Goal: Transaction & Acquisition: Download file/media

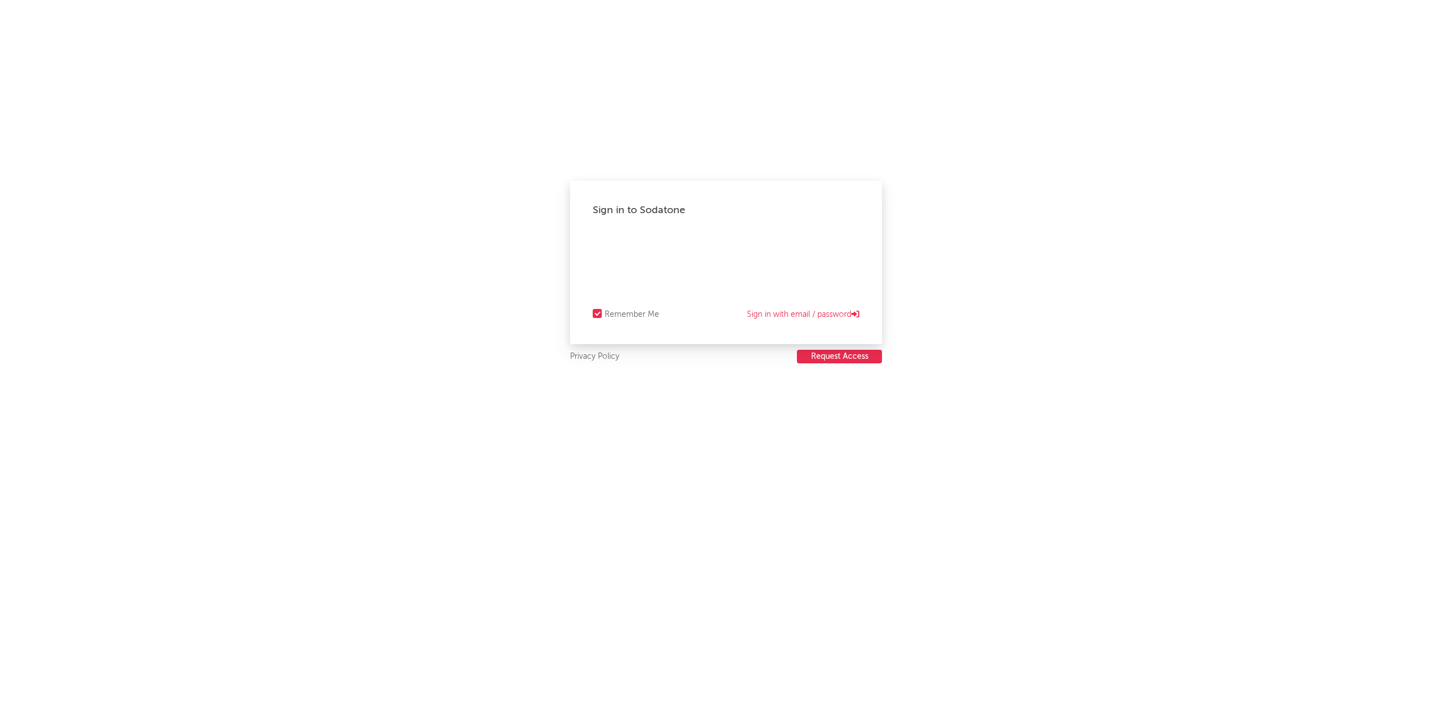
select select "recorded_music"
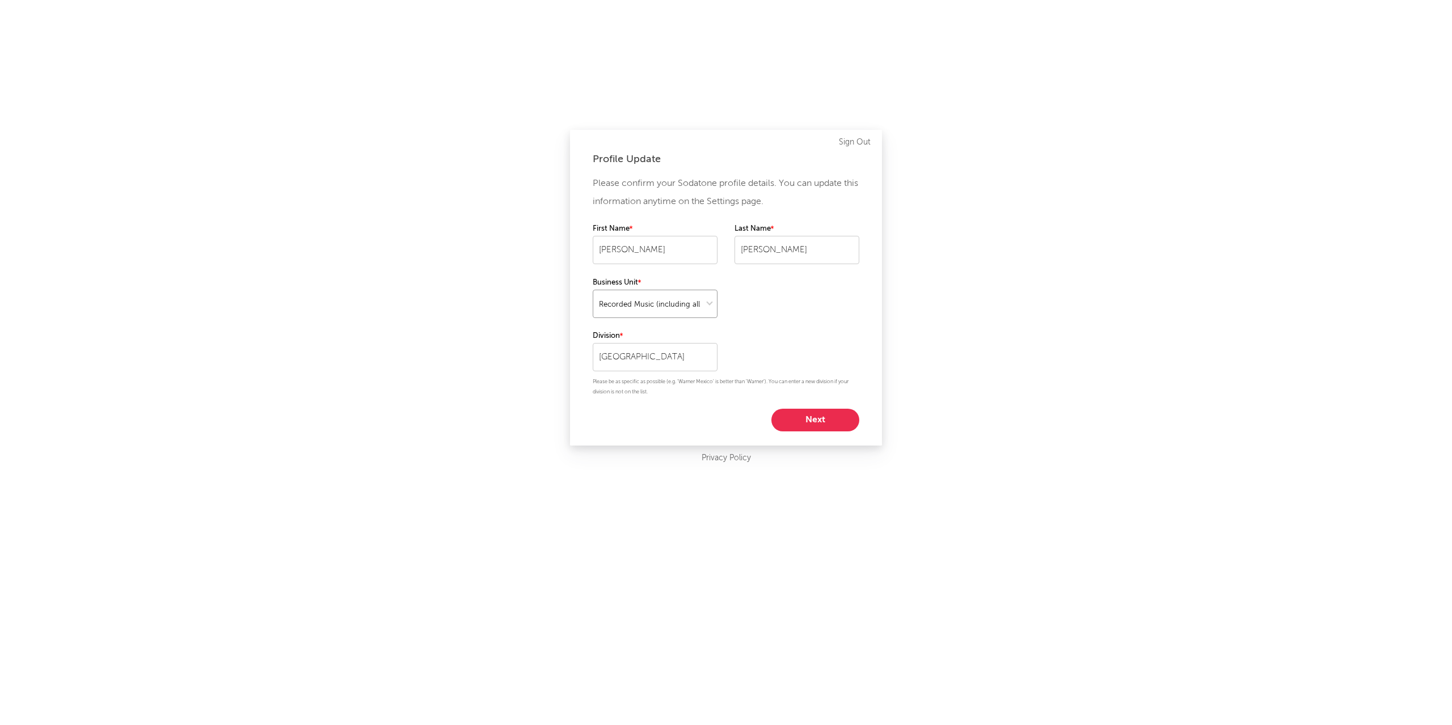
drag, startPoint x: 678, startPoint y: 299, endPoint x: 682, endPoint y: 305, distance: 6.6
click at [679, 301] on select at bounding box center [655, 304] width 125 height 28
click at [593, 290] on select at bounding box center [655, 304] width 125 height 28
click at [805, 422] on button "Next" at bounding box center [815, 420] width 88 height 23
select select "other"
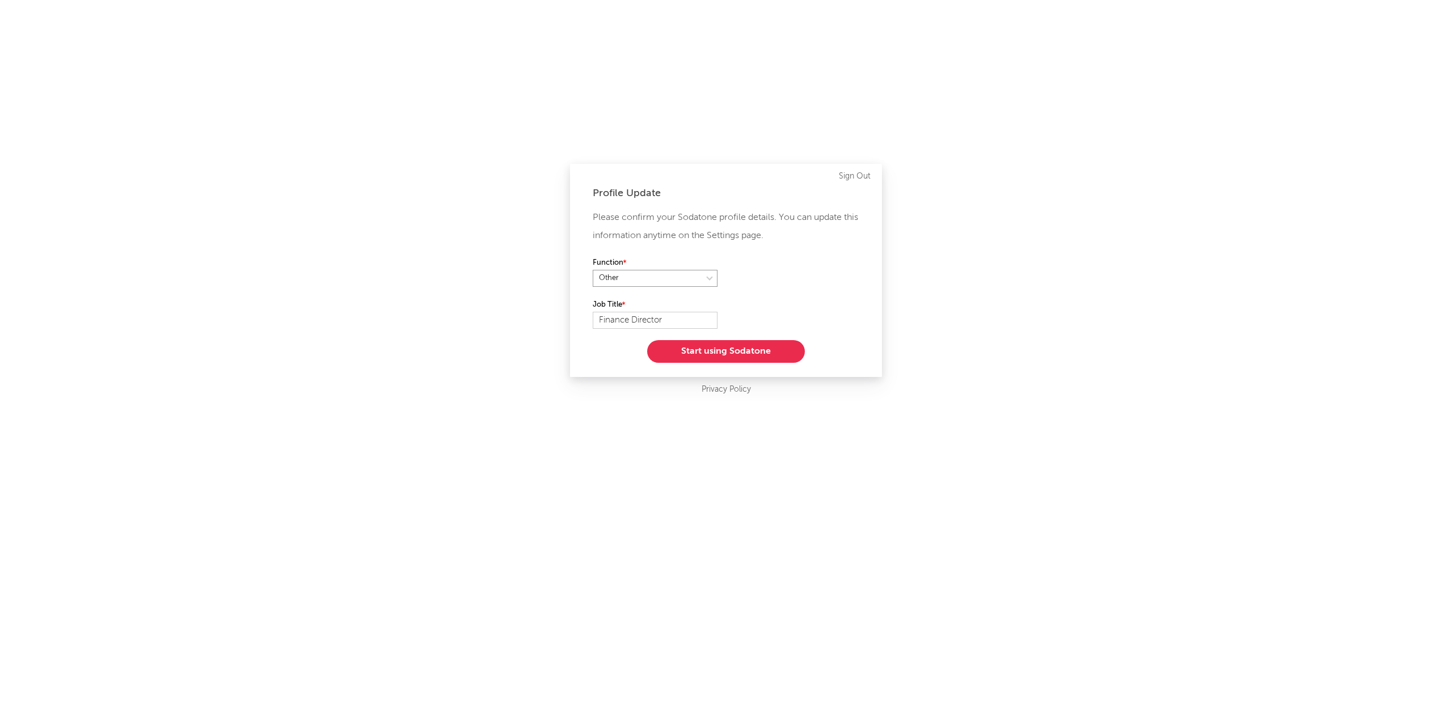
click at [656, 278] on select at bounding box center [655, 278] width 125 height 17
click at [593, 270] on select at bounding box center [655, 278] width 125 height 17
click at [744, 356] on button "Start using Sodatone" at bounding box center [726, 351] width 158 height 23
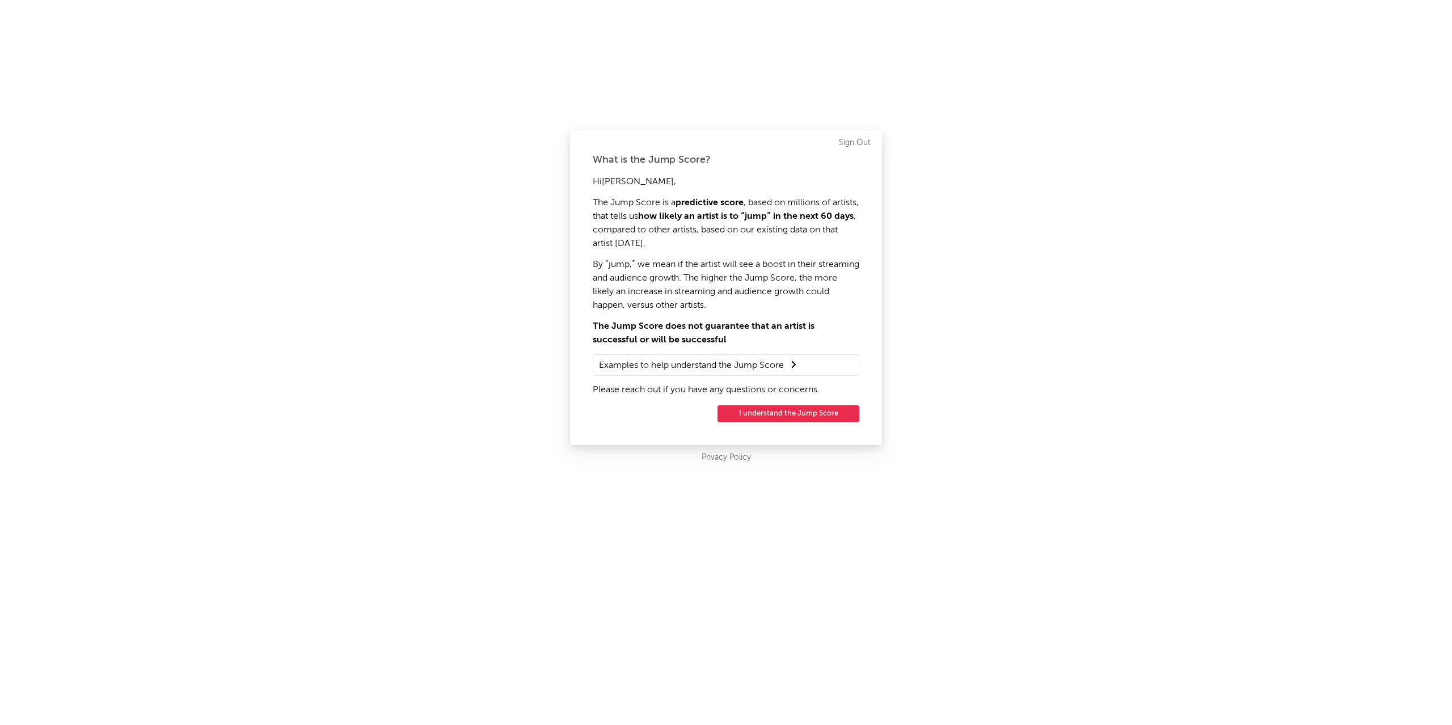
click at [782, 418] on button "I understand the Jump Score" at bounding box center [788, 414] width 142 height 17
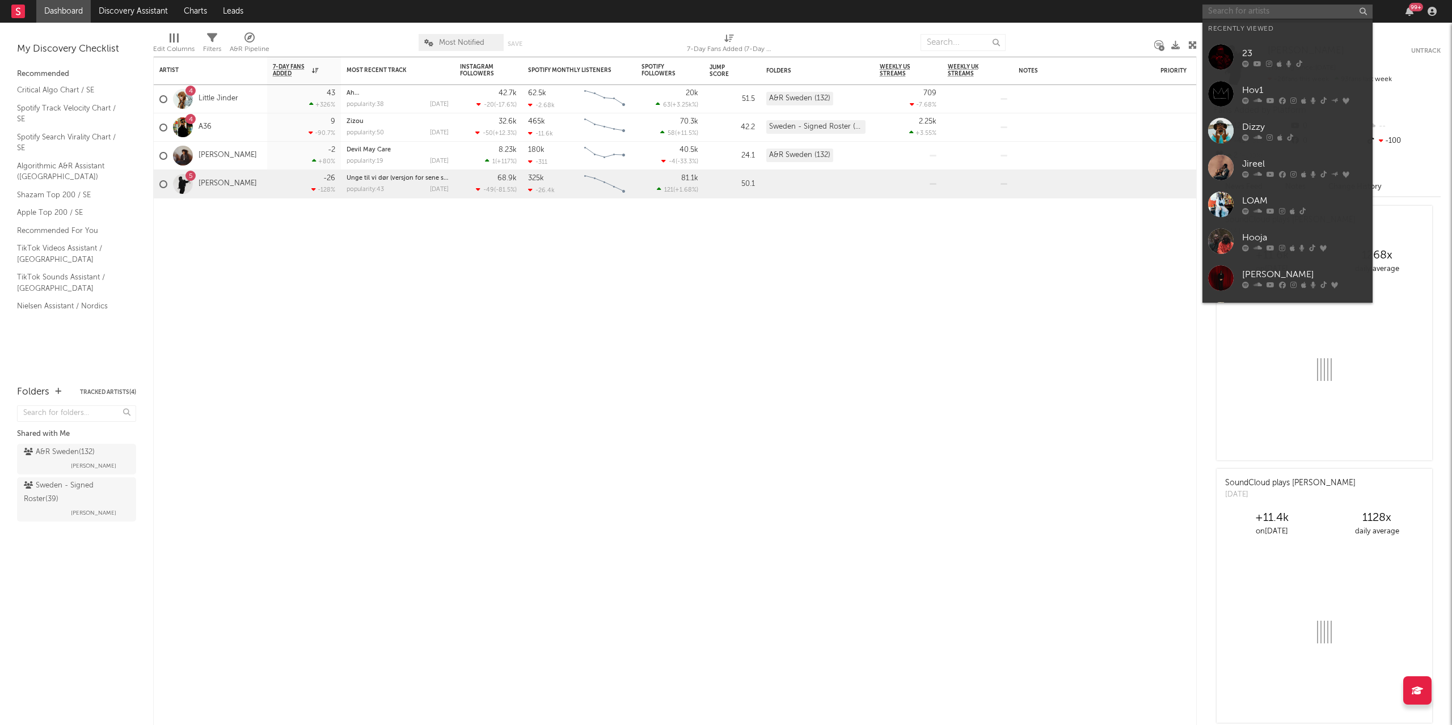
click at [1226, 12] on input "text" at bounding box center [1287, 12] width 170 height 14
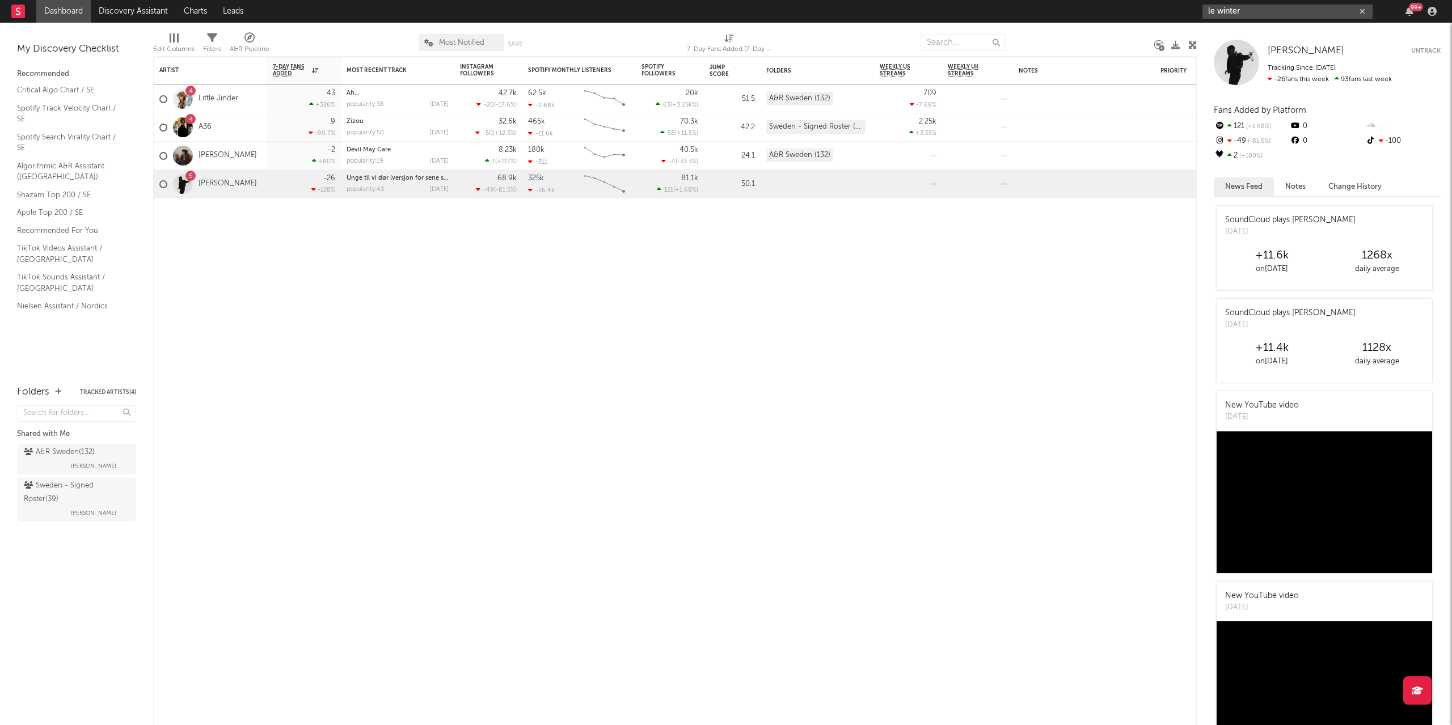
click at [1253, 15] on input "le winter" at bounding box center [1287, 12] width 170 height 14
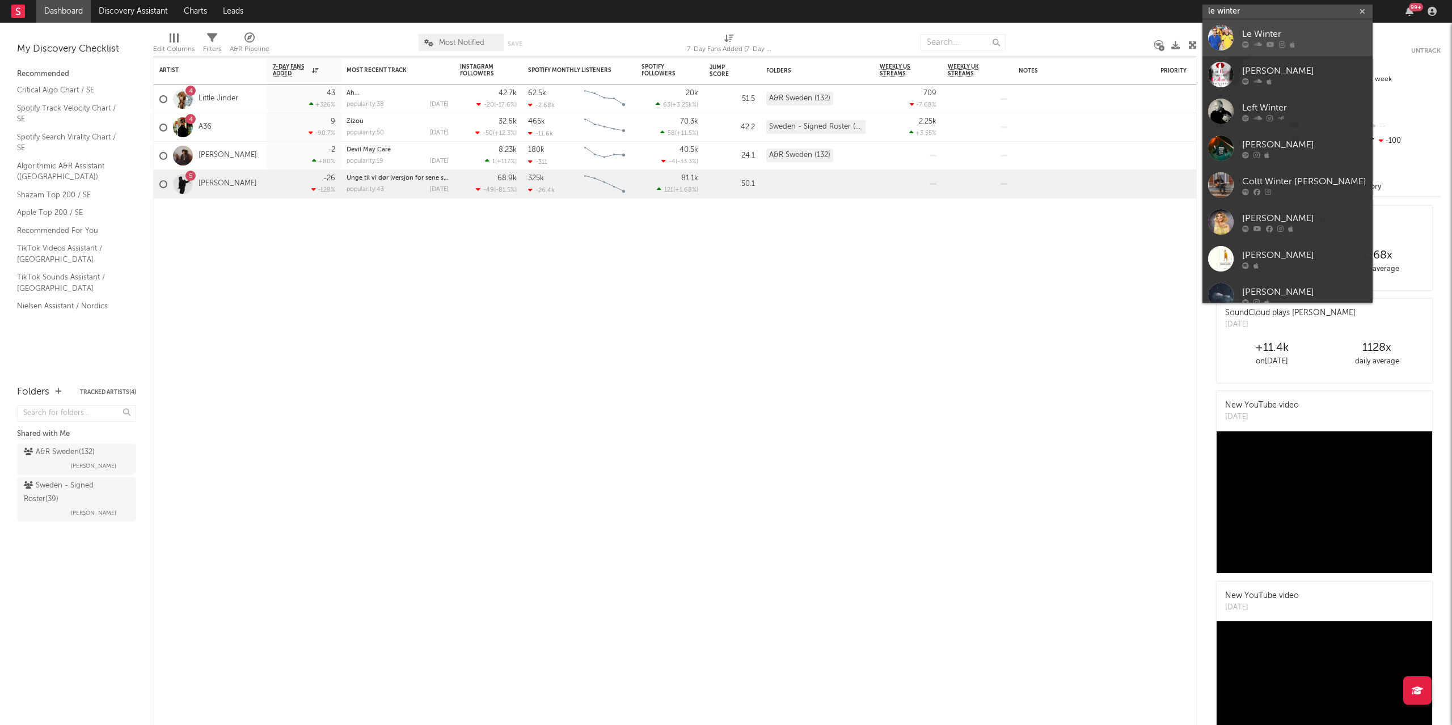
type input "le winter"
click at [1215, 41] on div at bounding box center [1221, 38] width 26 height 26
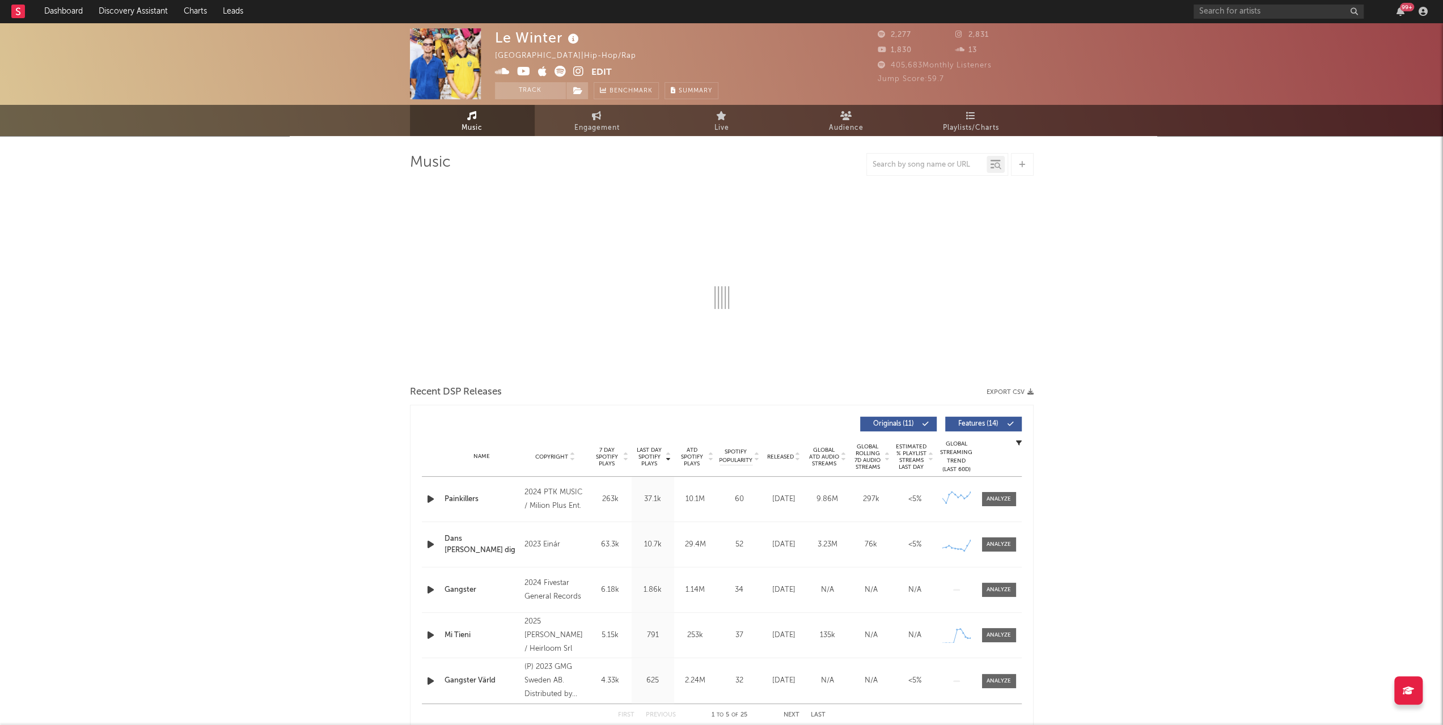
select select "6m"
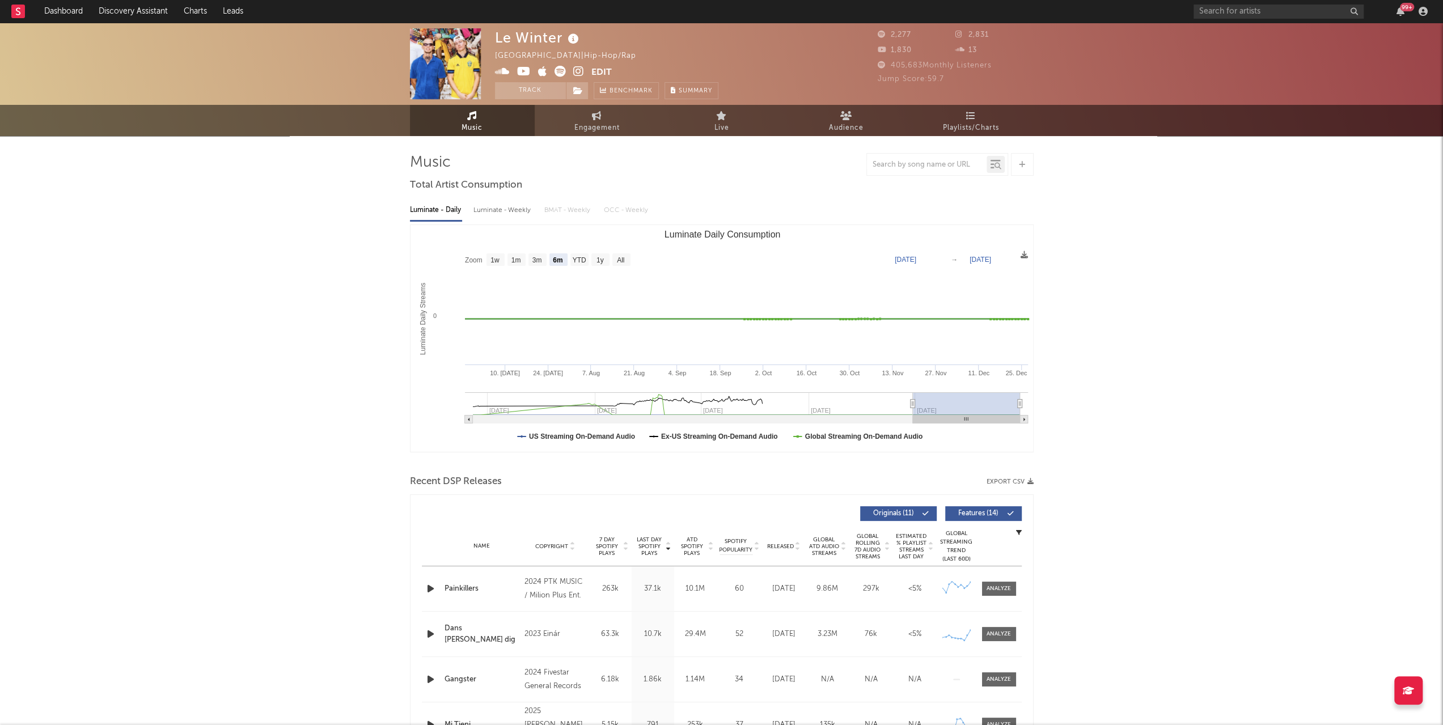
click at [1014, 484] on button "Export CSV" at bounding box center [1010, 482] width 47 height 7
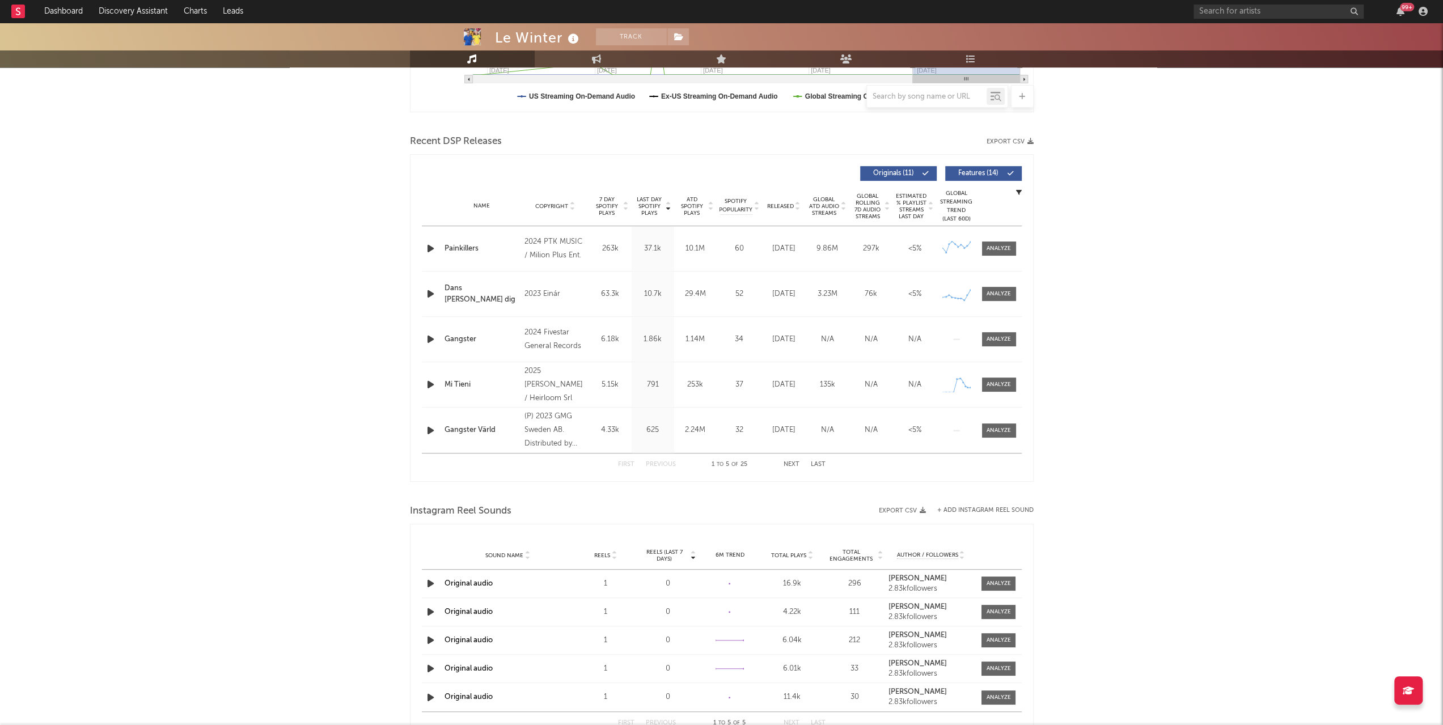
scroll to position [454, 0]
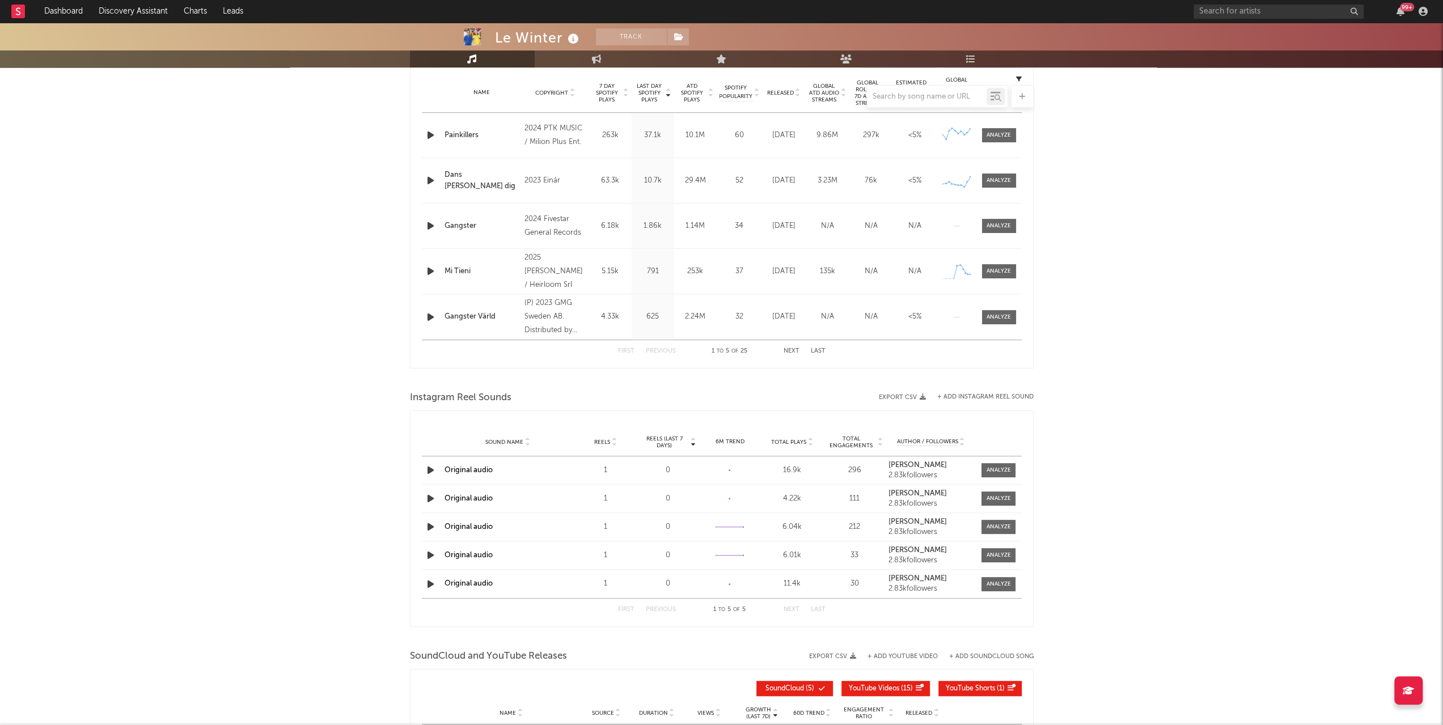
click at [897, 396] on button "Export CSV" at bounding box center [902, 397] width 47 height 7
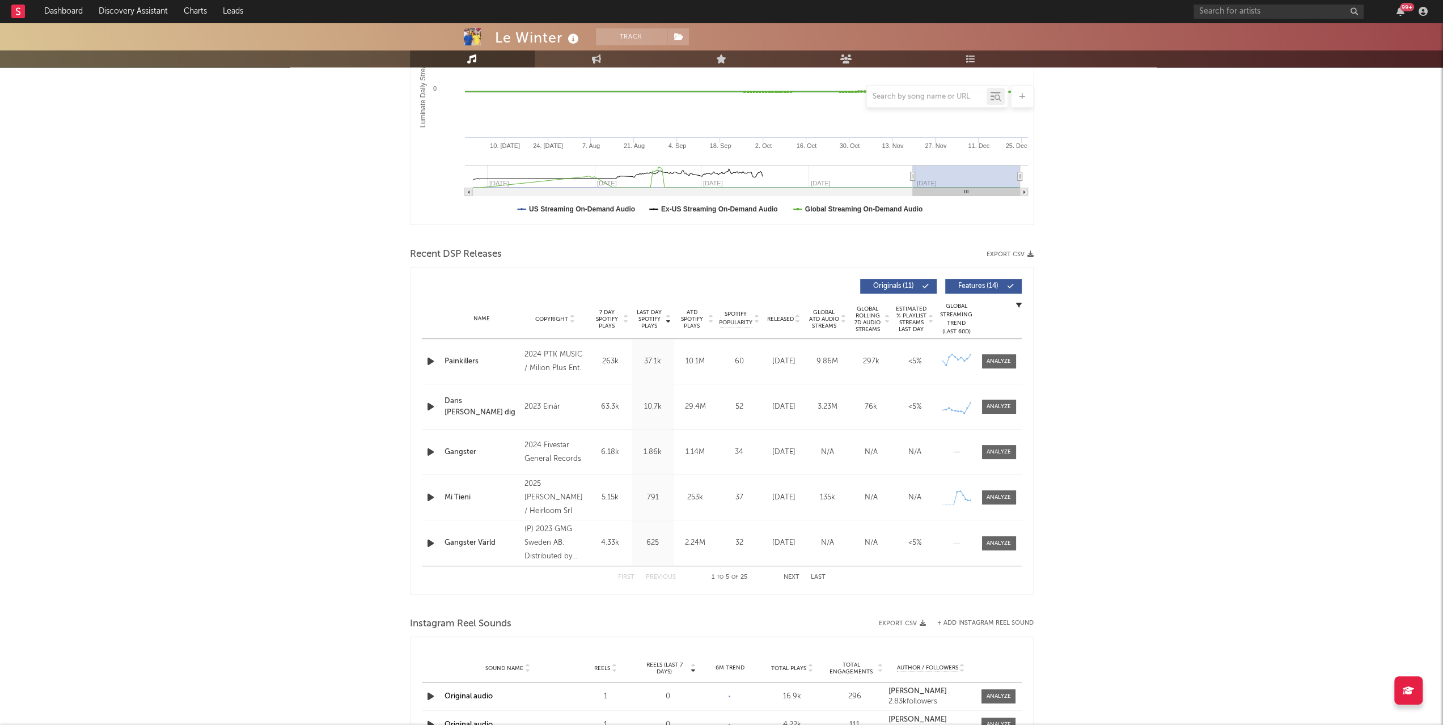
scroll to position [227, 0]
click at [860, 251] on div "Recent DSP Releases Export CSV" at bounding box center [722, 255] width 624 height 19
click at [1032, 255] on icon "button" at bounding box center [1031, 255] width 6 height 6
